Goal: Navigation & Orientation: Find specific page/section

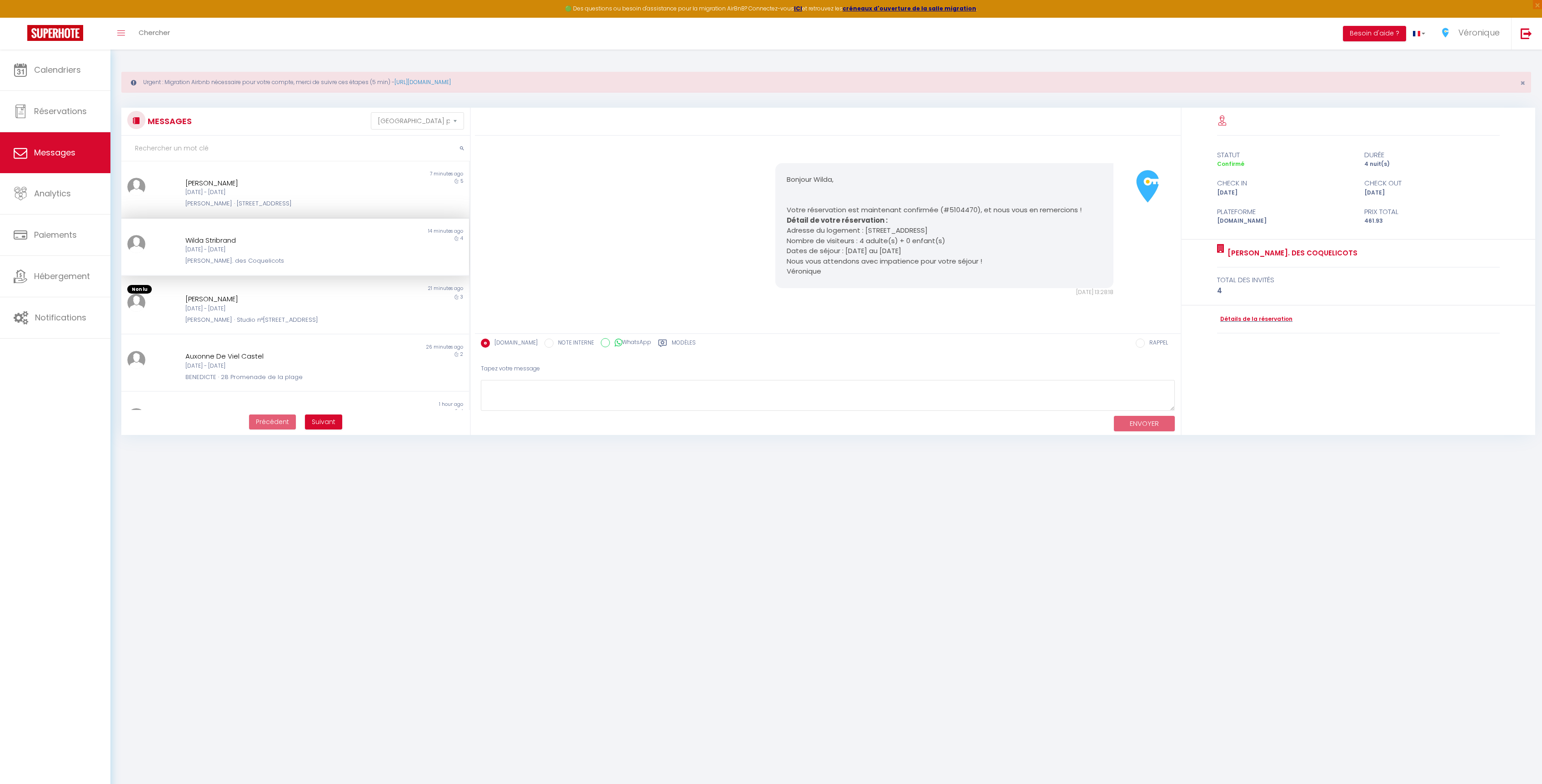
select select "message"
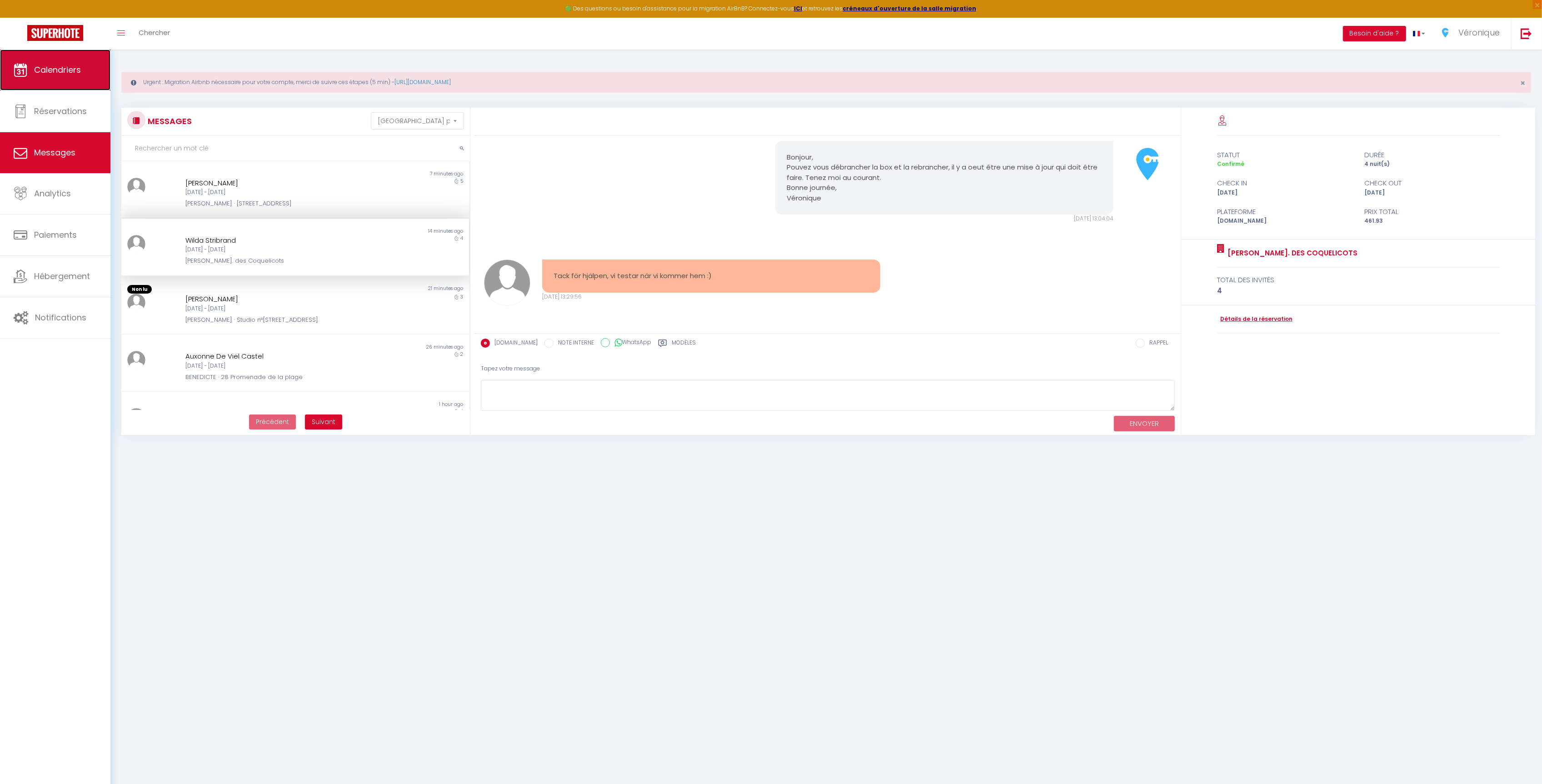
click at [67, 66] on span "Calendriers" at bounding box center [57, 69] width 47 height 11
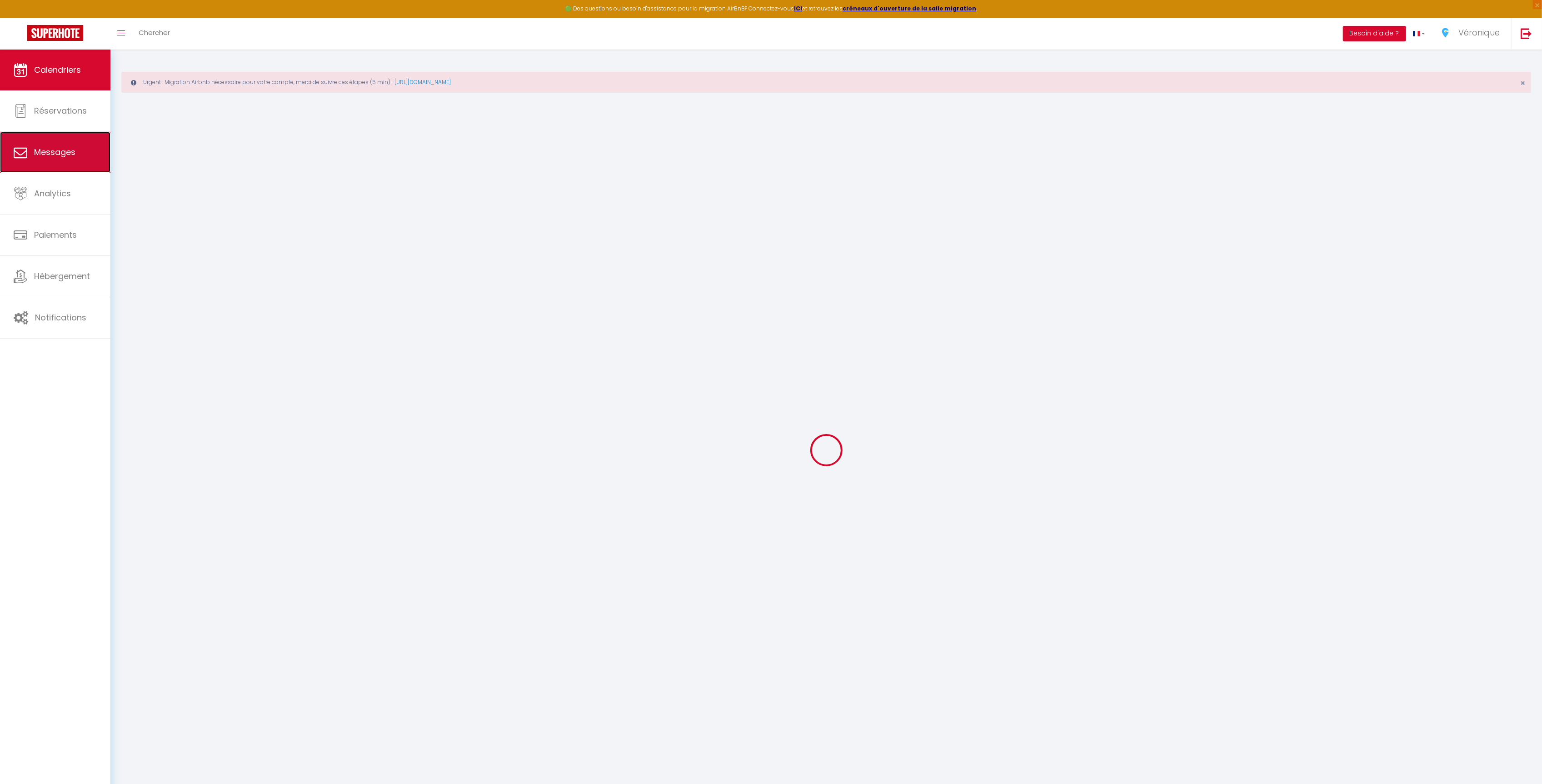
click at [66, 148] on span "Messages" at bounding box center [54, 151] width 41 height 11
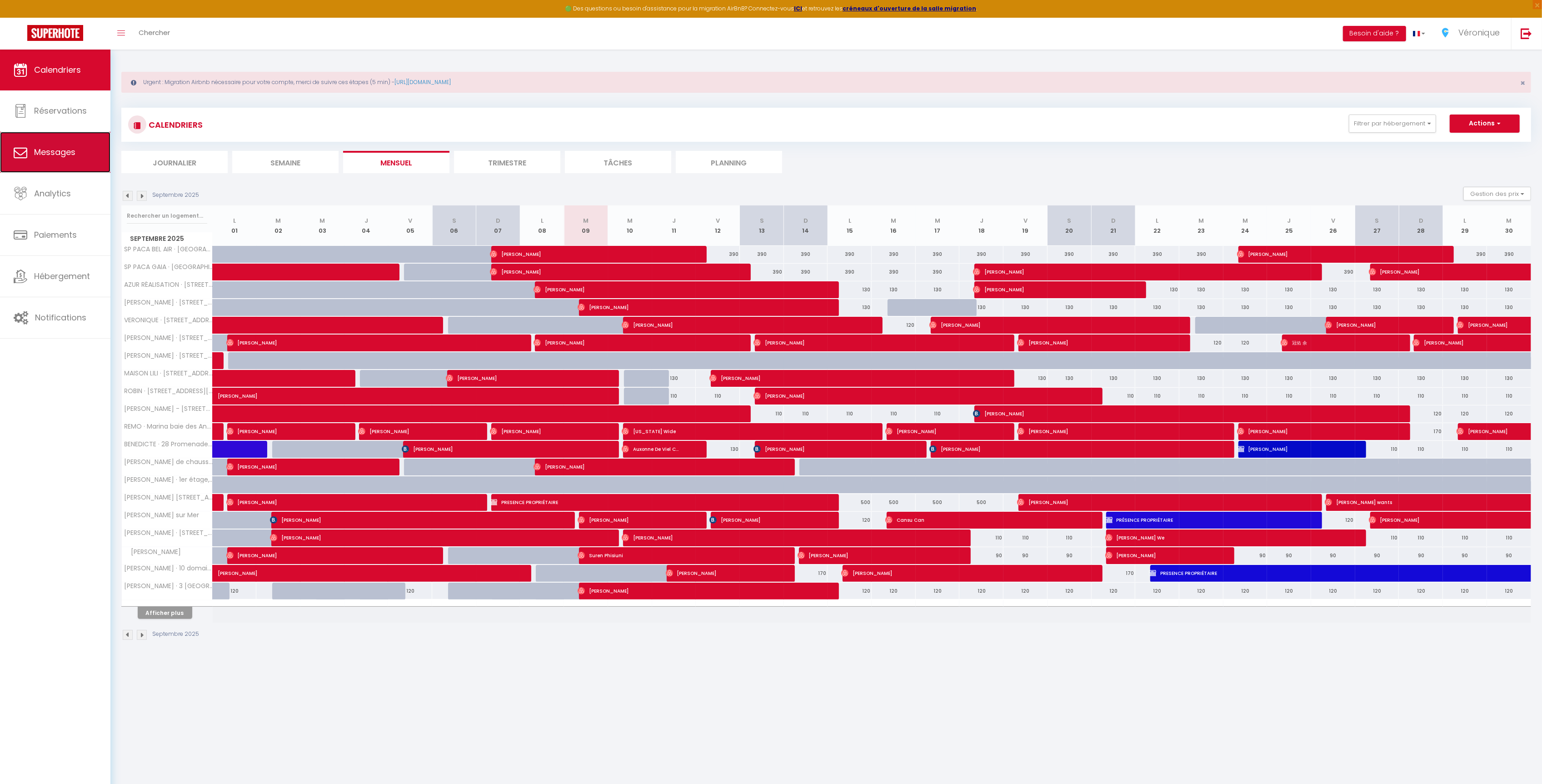
click at [59, 163] on link "Messages" at bounding box center [55, 152] width 110 height 41
select select "message"
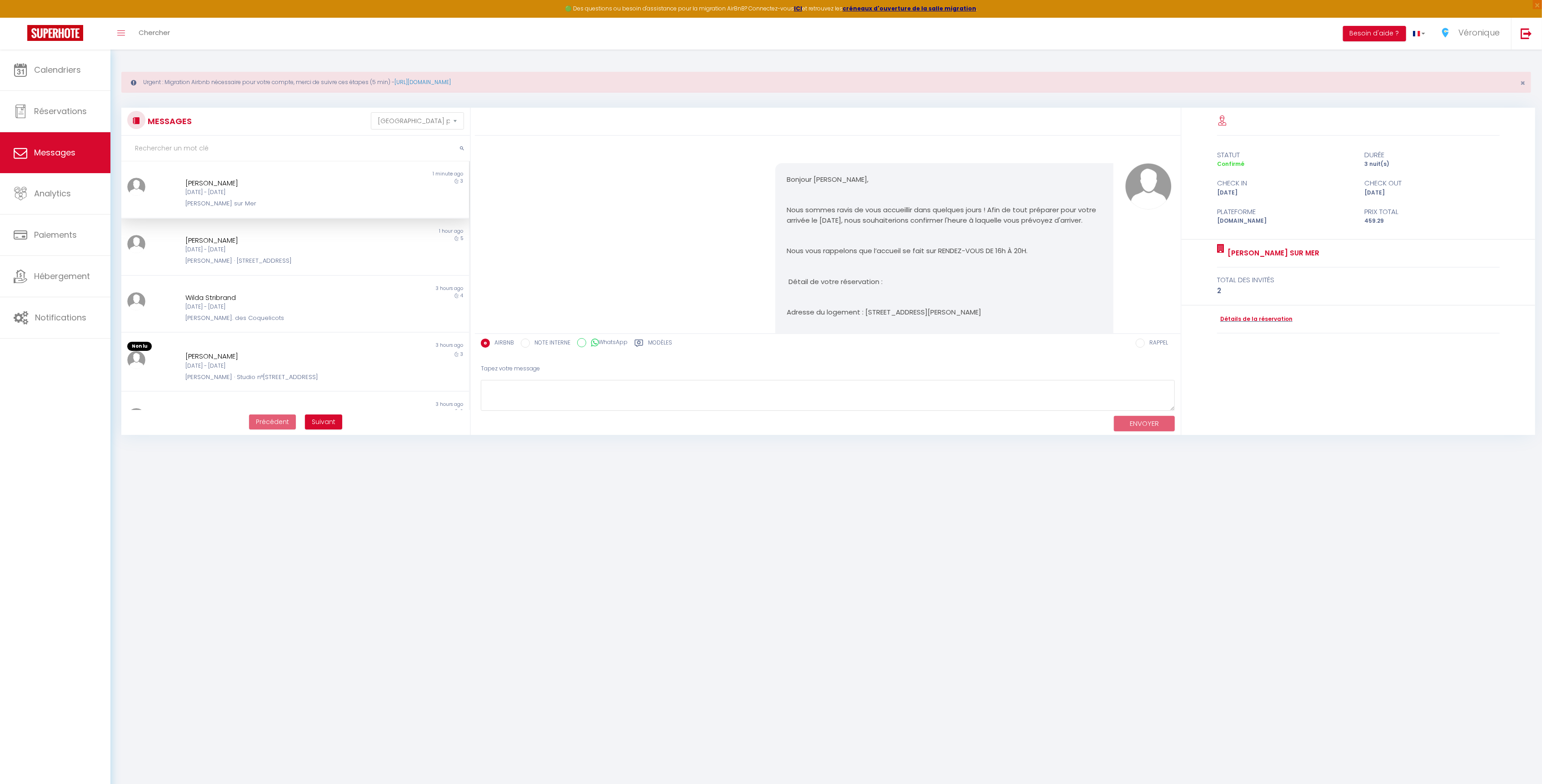
scroll to position [950, 0]
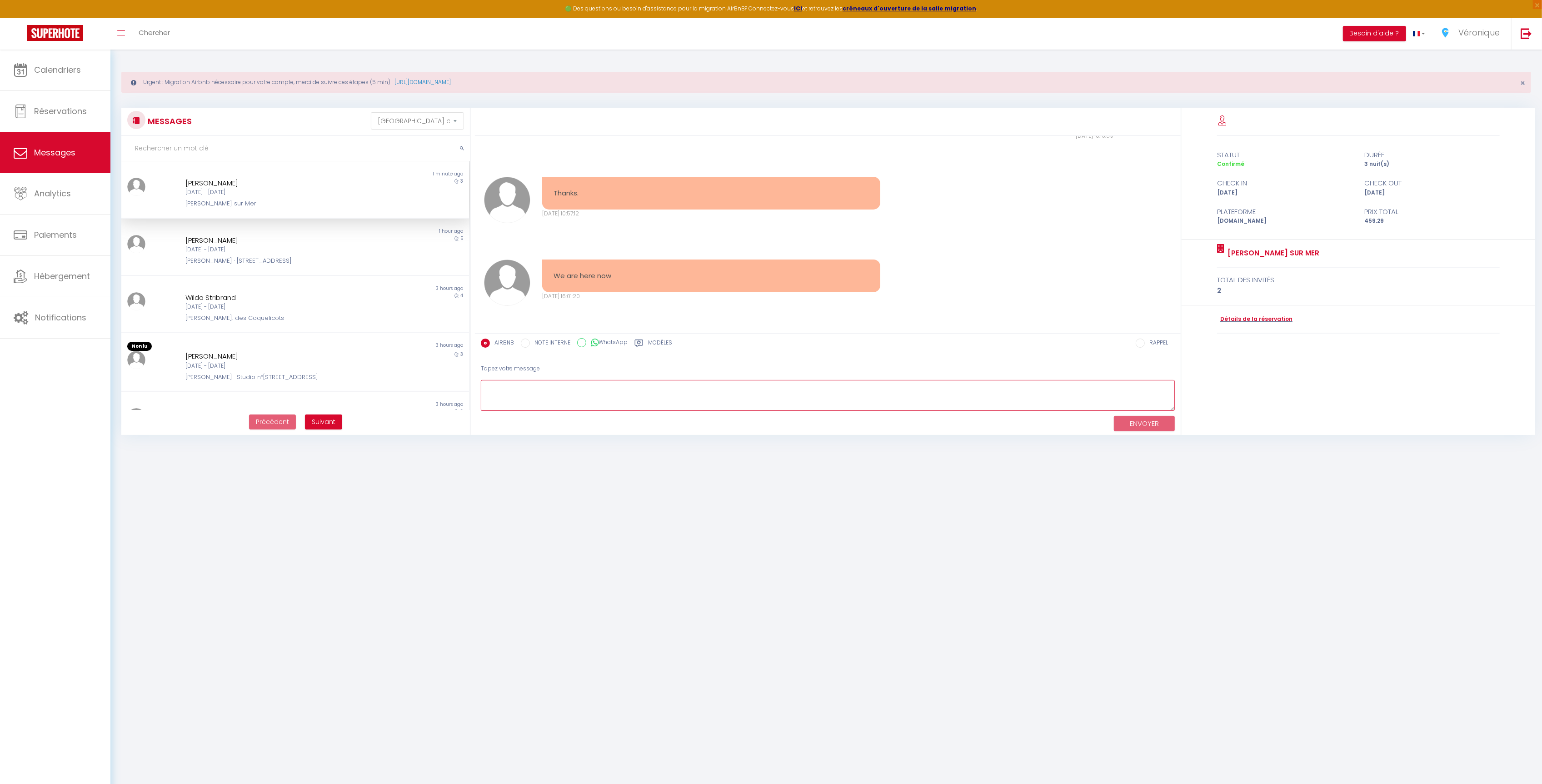
click at [557, 391] on textarea at bounding box center [827, 396] width 694 height 31
drag, startPoint x: 616, startPoint y: 275, endPoint x: 527, endPoint y: 269, distance: 89.2
click at [527, 269] on div "We are here now [DATE] 16:01:20 Note Sms We are here now [DATE] 16:01:20" at bounding box center [828, 282] width 700 height 83
